Goal: Transaction & Acquisition: Purchase product/service

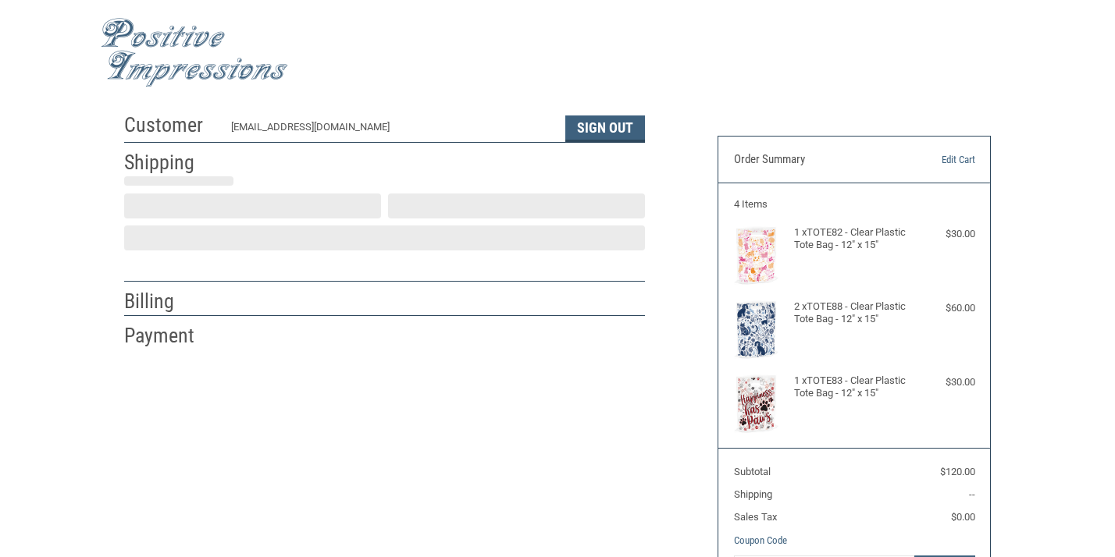
select select "US"
select select "ME"
type input "[PERSON_NAME]"
type input "Animal [GEOGRAPHIC_DATA]"
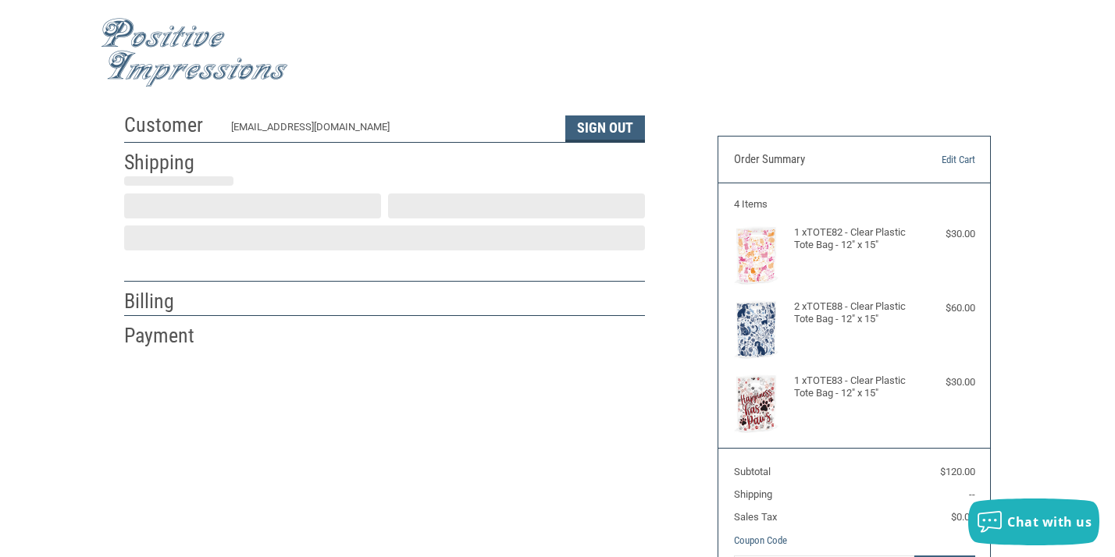
type input "[STREET_ADDRESS][US_STATE]"
type input "[GEOGRAPHIC_DATA]"
select select "ME"
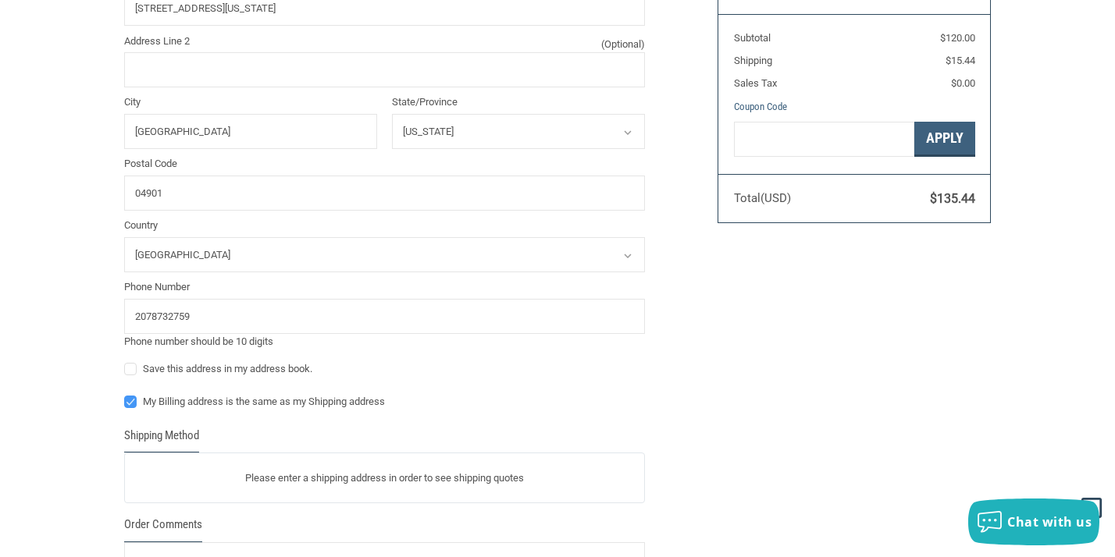
scroll to position [435, 0]
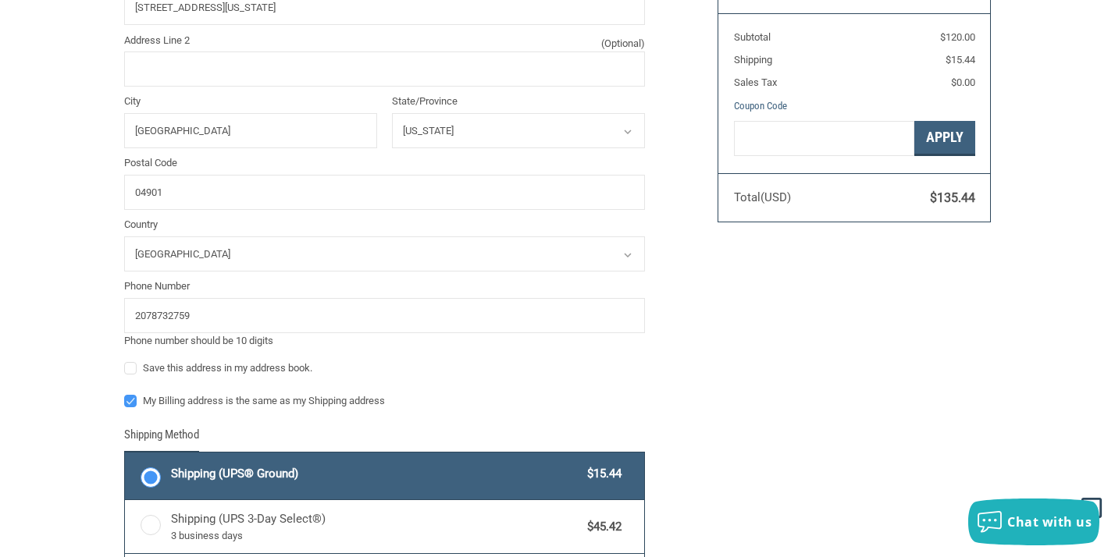
type input "[PERSON_NAME]"
type input "ANIMAL [GEOGRAPHIC_DATA]"
type input "[STREET_ADDRESS][US_STATE]"
type input "[GEOGRAPHIC_DATA]"
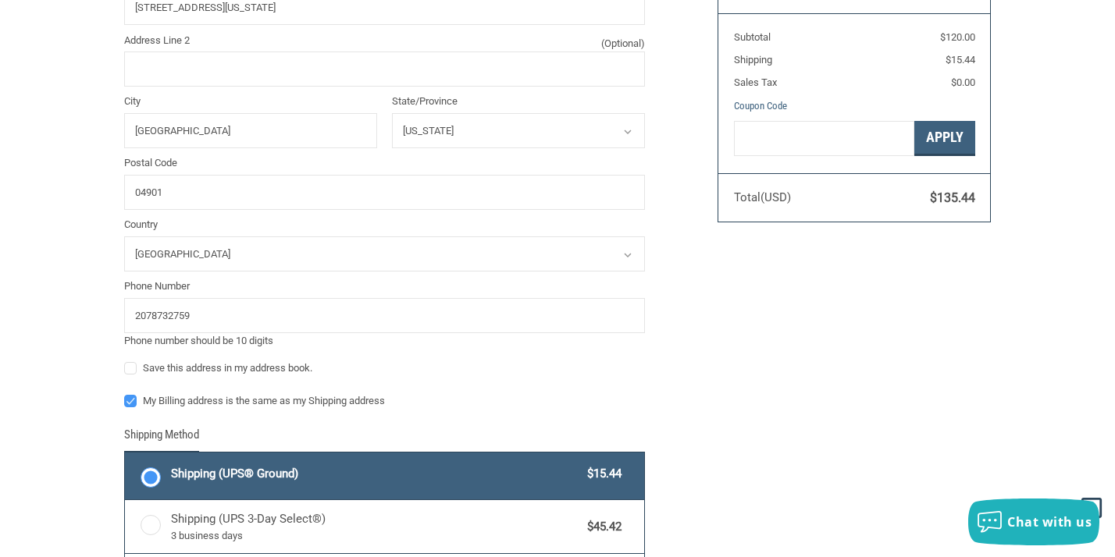
click at [132, 397] on label "My Billing address is the same as my Shipping address" at bounding box center [384, 401] width 521 height 12
click at [125, 394] on input "My Billing address is the same as my Shipping address" at bounding box center [124, 394] width 1 height 1
checkbox input "false"
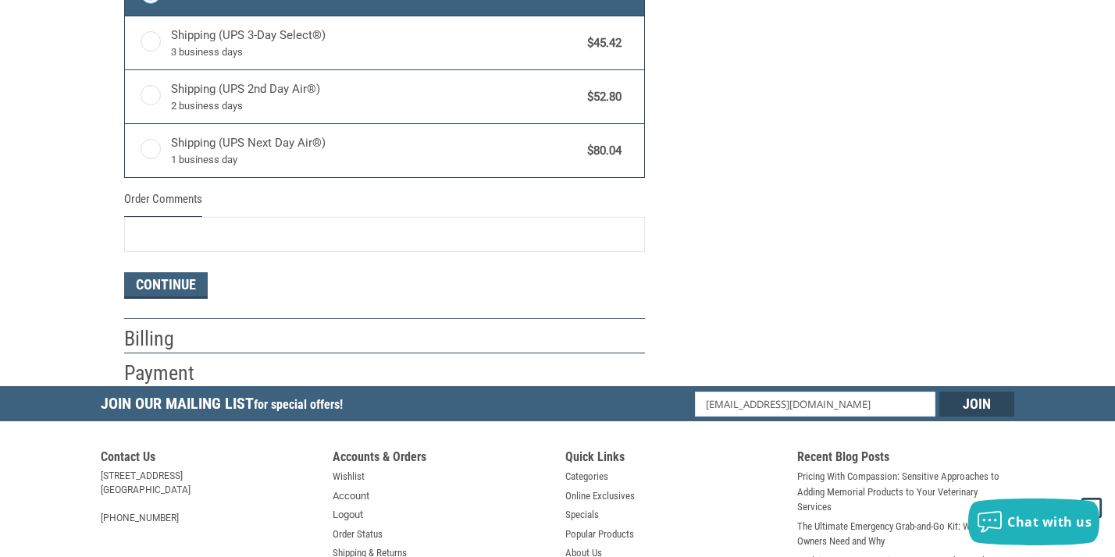
scroll to position [920, 0]
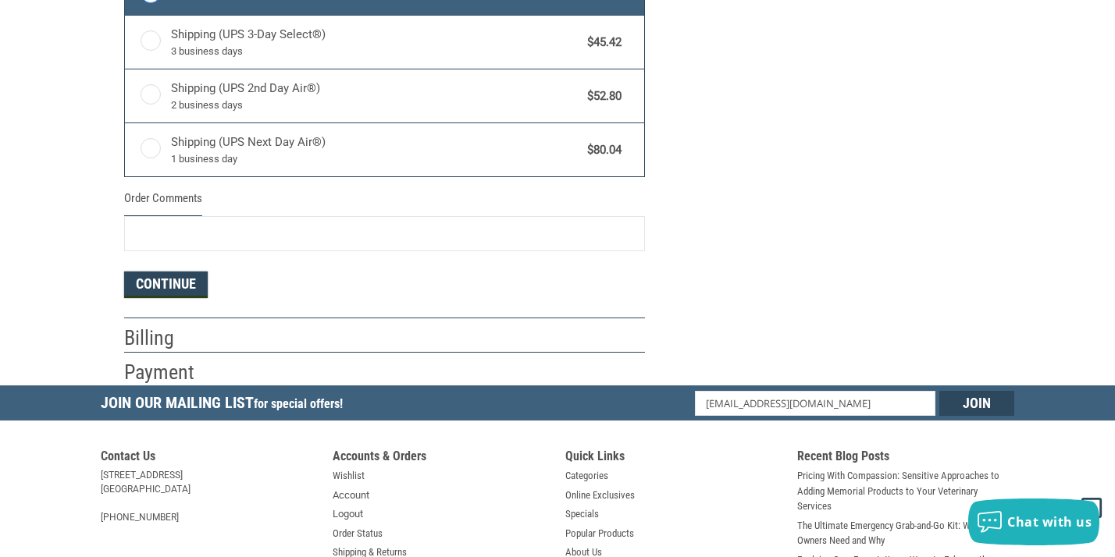
click at [172, 287] on button "Continue" at bounding box center [166, 285] width 84 height 27
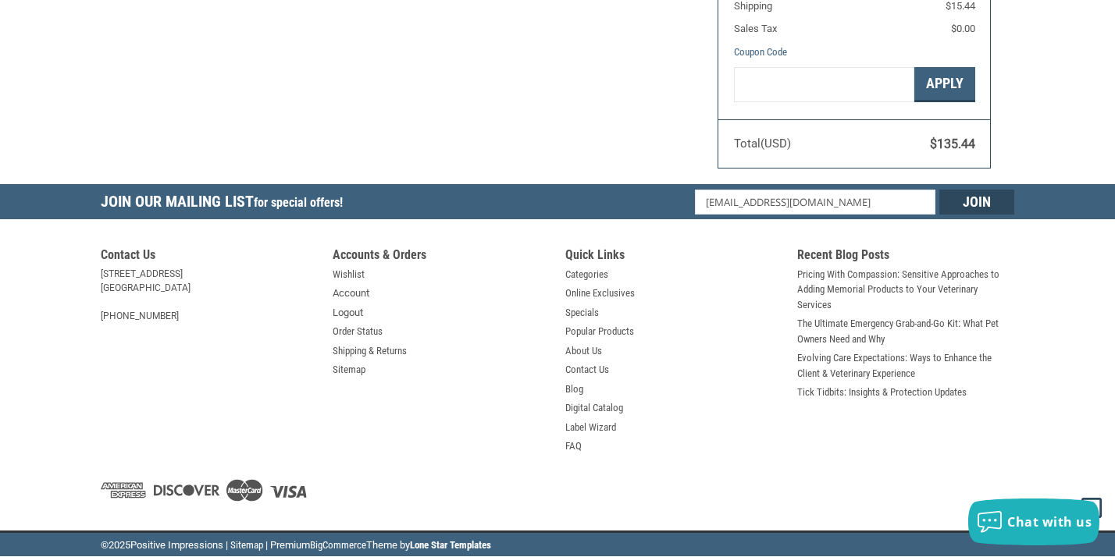
select select "US"
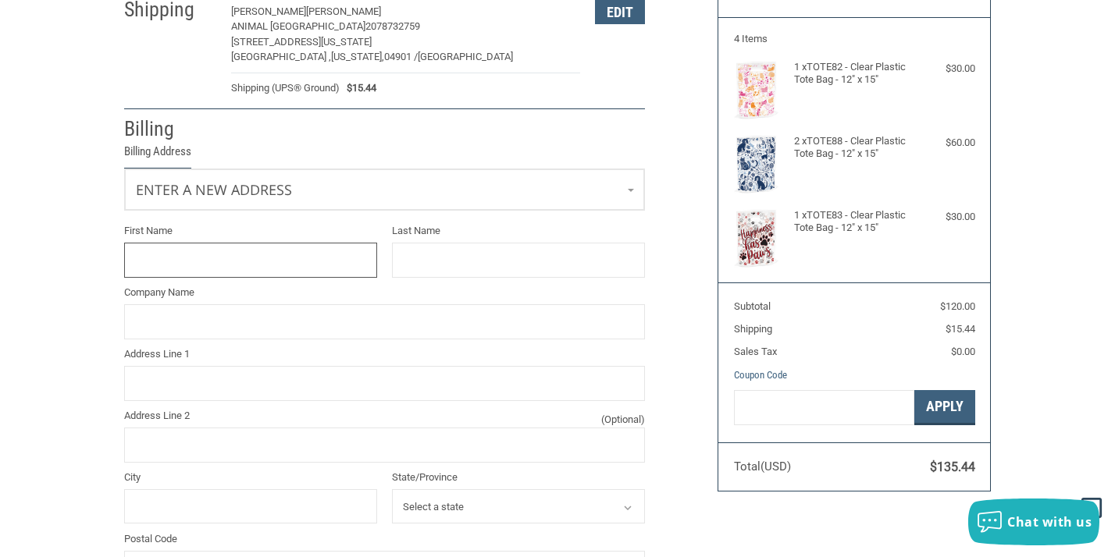
scroll to position [163, 0]
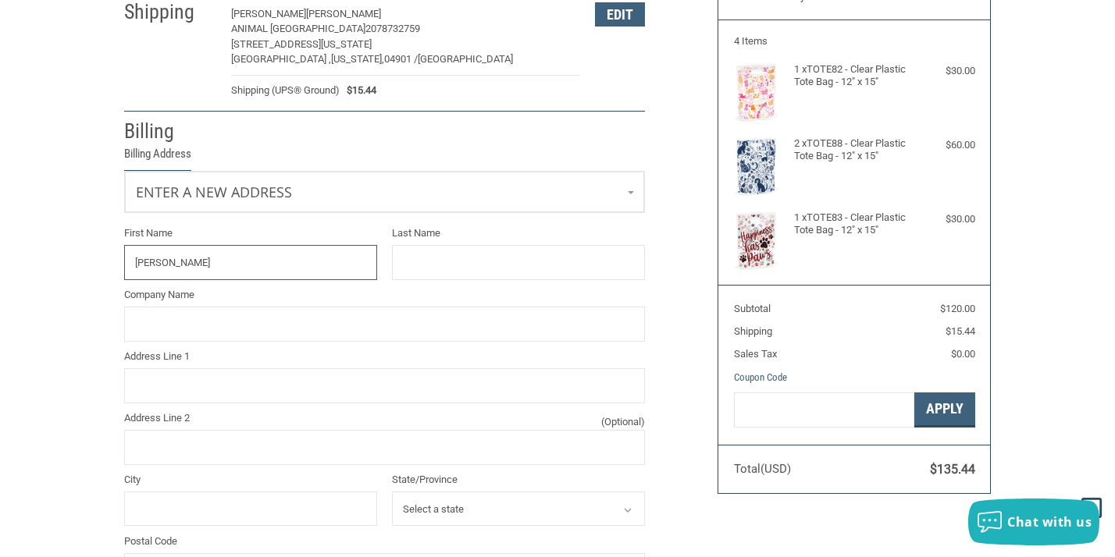
type input "[PERSON_NAME]"
type input "30 Weeks Road"
type input "[GEOGRAPHIC_DATA]"
select select "ME"
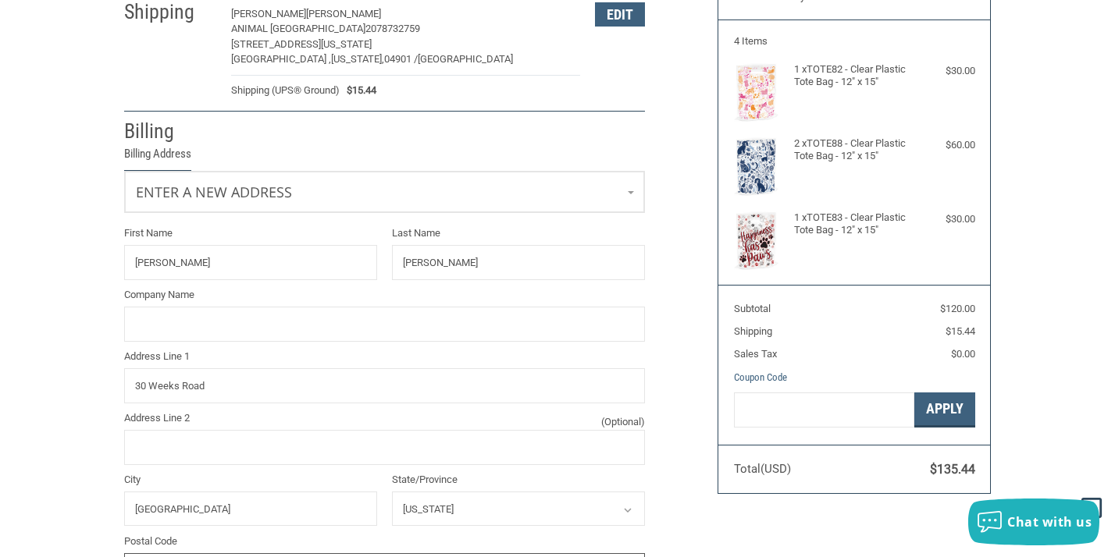
type input "04963"
type input "2076492202"
type input "[PERSON_NAME]"
type input "30 WEEKS ROAD"
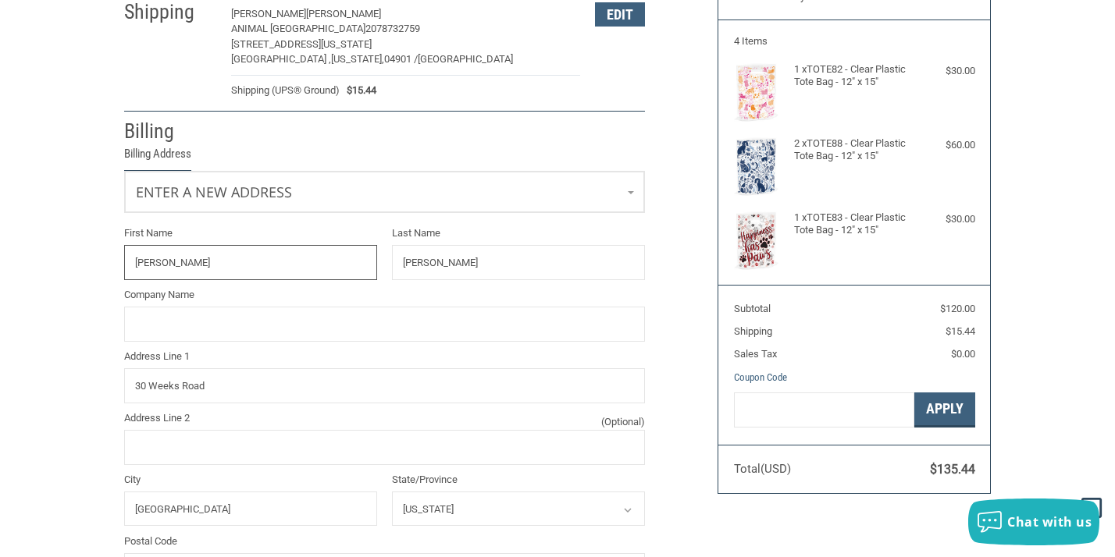
type input "[GEOGRAPHIC_DATA]"
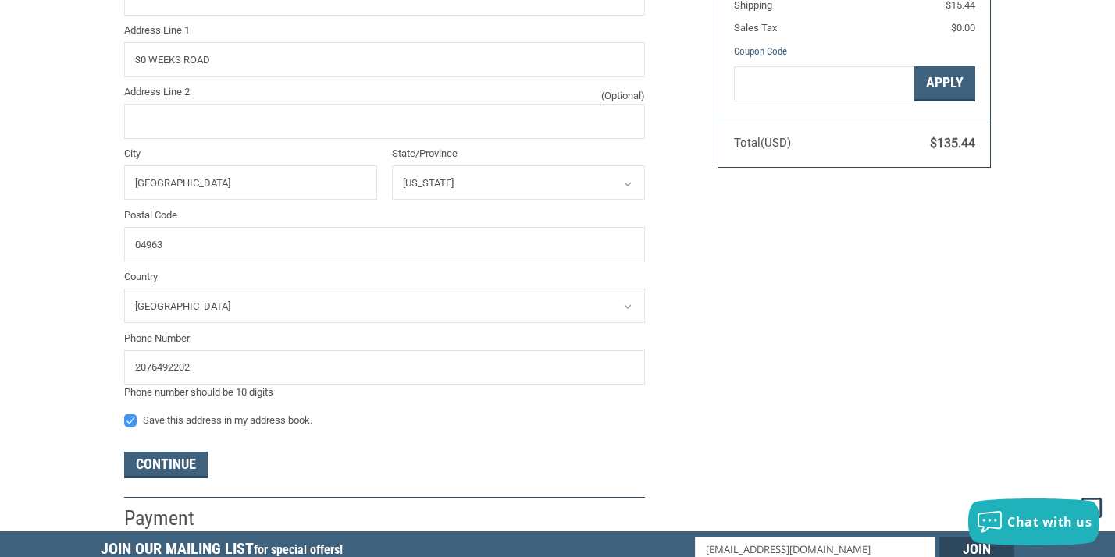
scroll to position [492, 0]
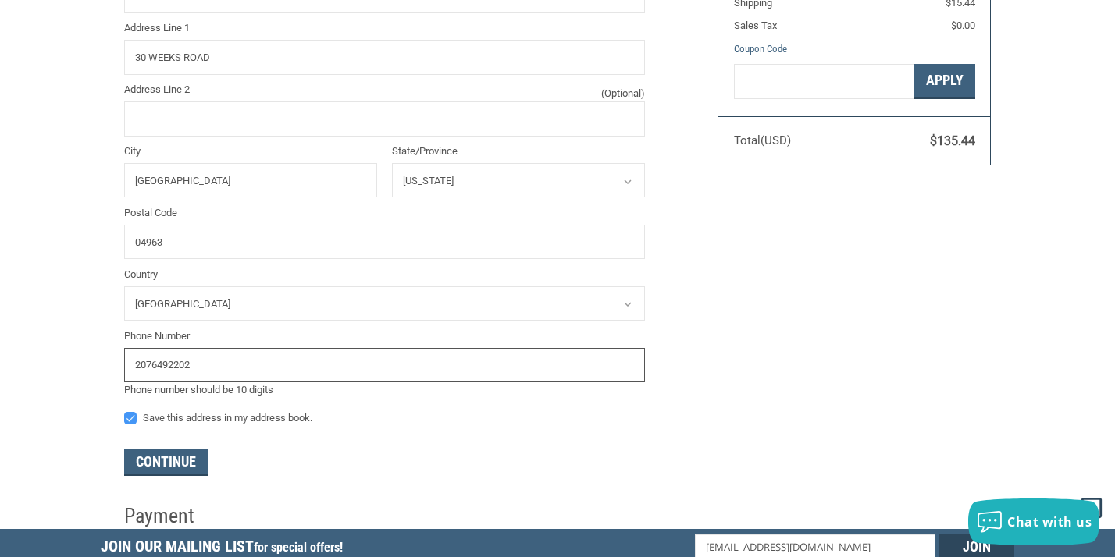
click at [191, 366] on input "2076492202" at bounding box center [384, 365] width 521 height 35
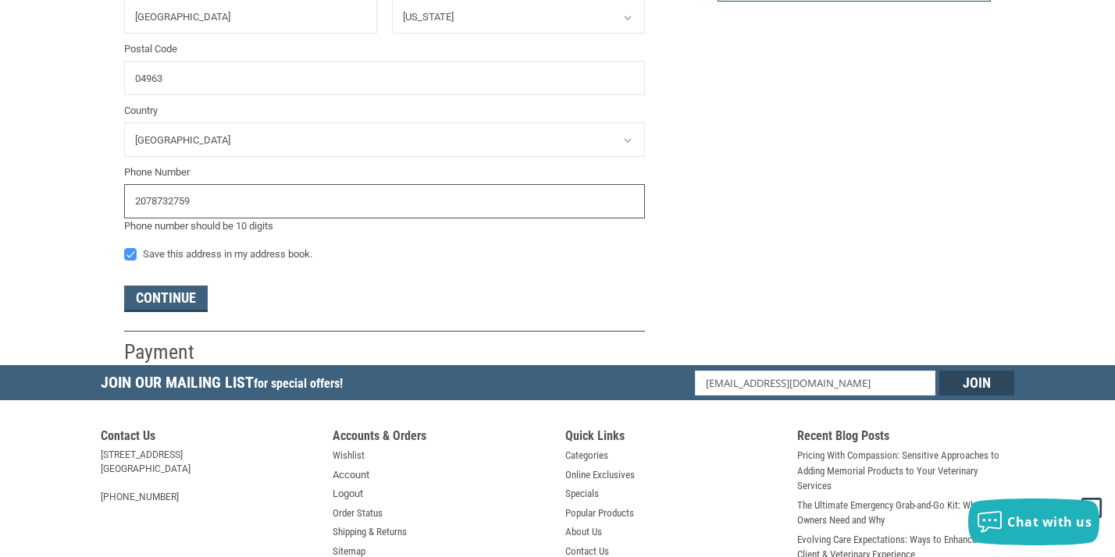
scroll to position [660, 0]
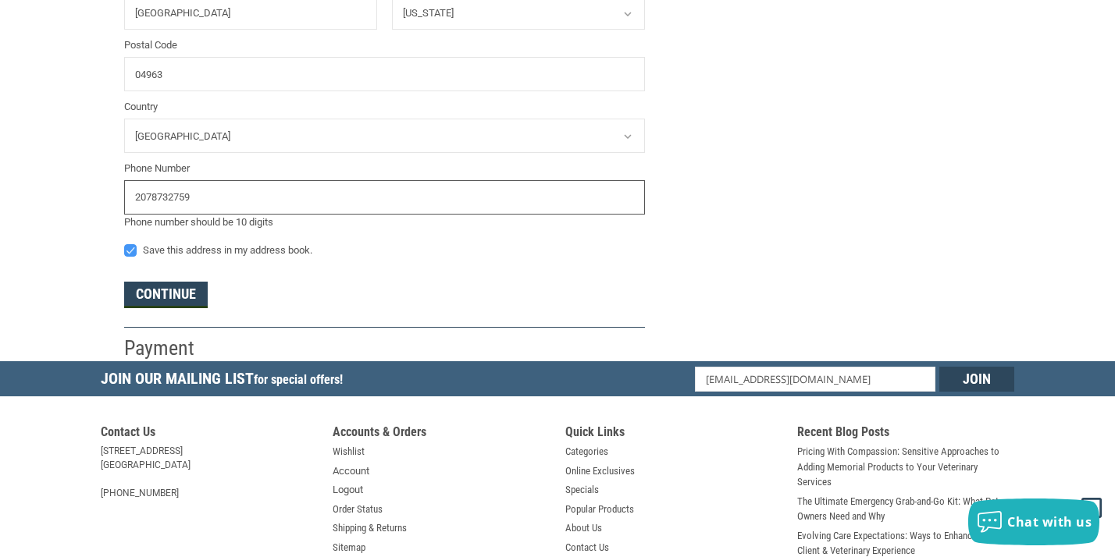
type input "2078732759"
click at [183, 294] on button "Continue" at bounding box center [166, 295] width 84 height 27
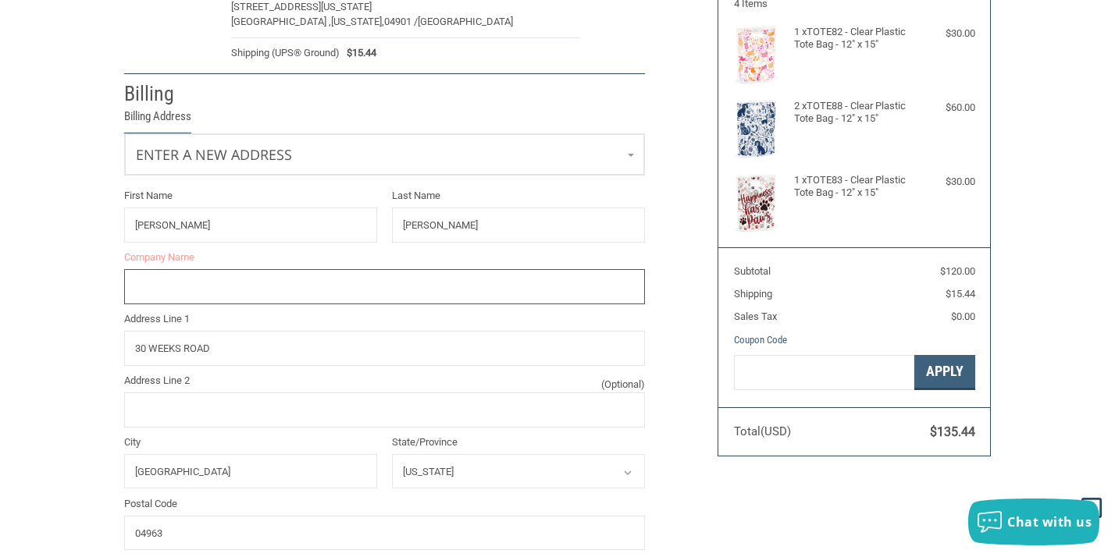
scroll to position [199, 0]
type input "ANIMAL [GEOGRAPHIC_DATA]"
click at [287, 159] on link "Enter a new address" at bounding box center [384, 155] width 519 height 38
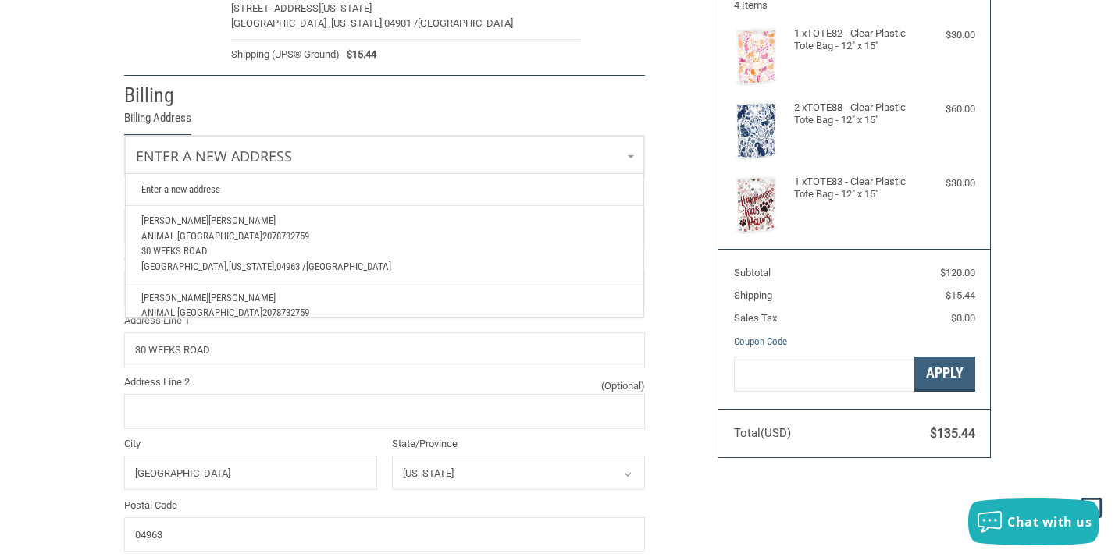
click at [270, 243] on p "Animal [GEOGRAPHIC_DATA] 2078732759" at bounding box center [384, 237] width 487 height 16
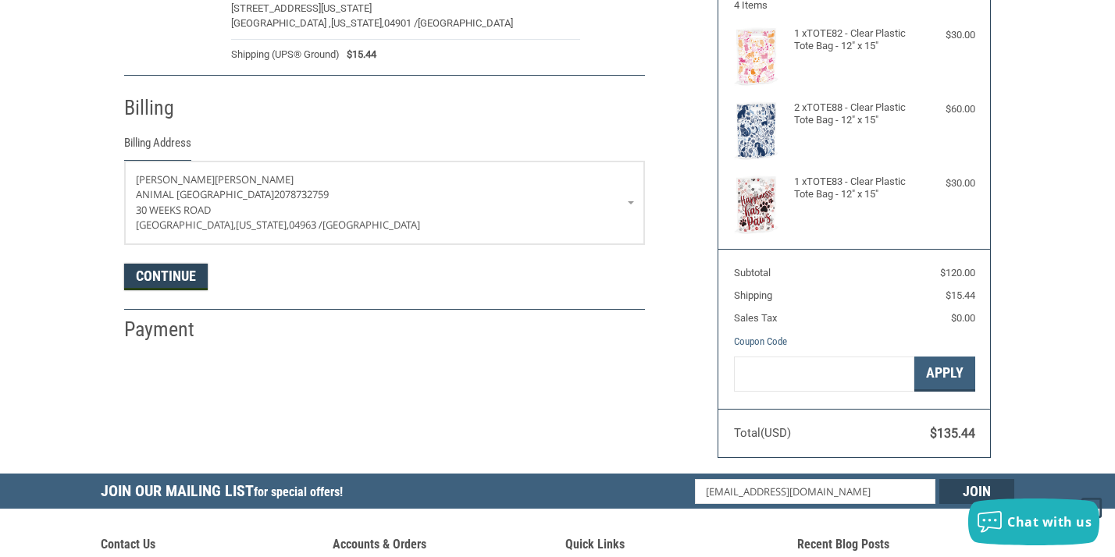
click at [174, 277] on button "Continue" at bounding box center [166, 277] width 84 height 27
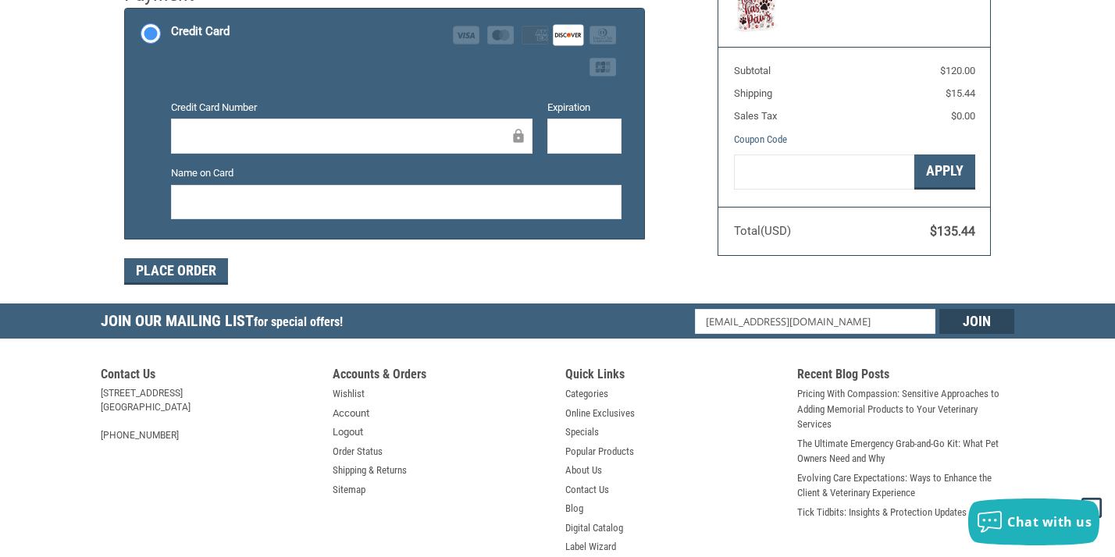
scroll to position [450, 0]
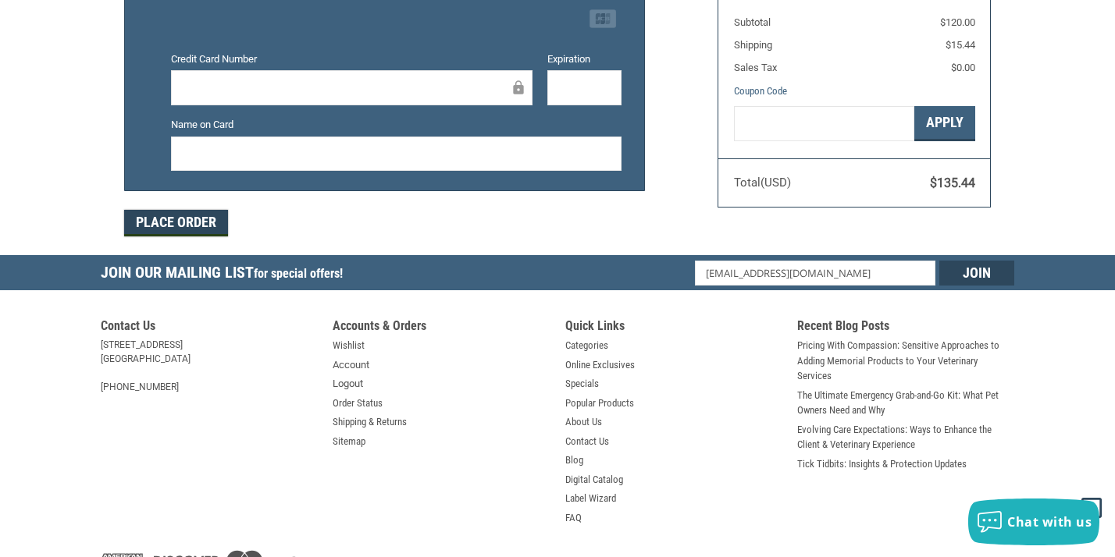
click at [171, 224] on button "Place Order" at bounding box center [176, 223] width 104 height 27
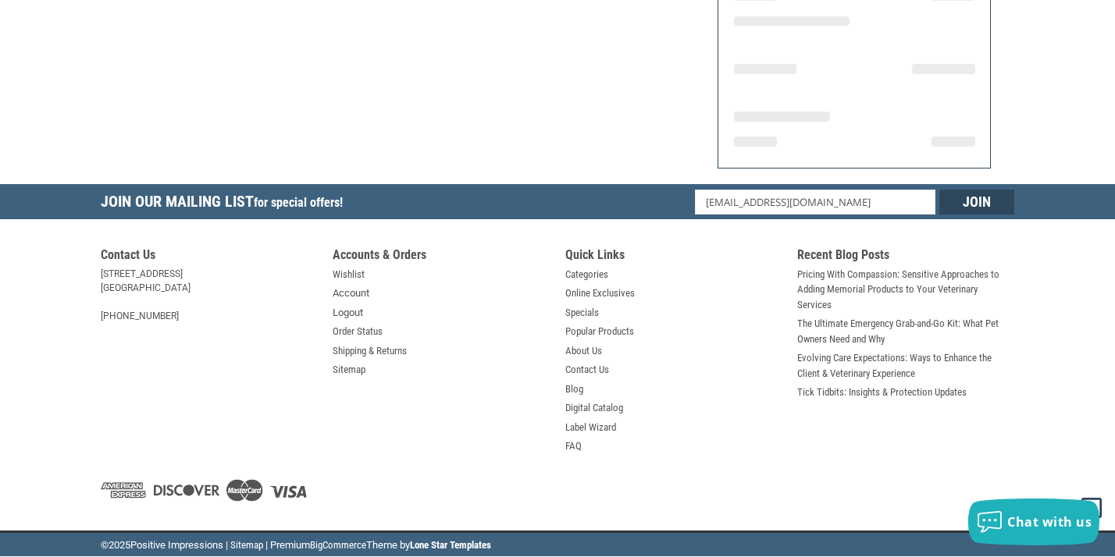
scroll to position [341, 0]
